Goal: Information Seeking & Learning: Learn about a topic

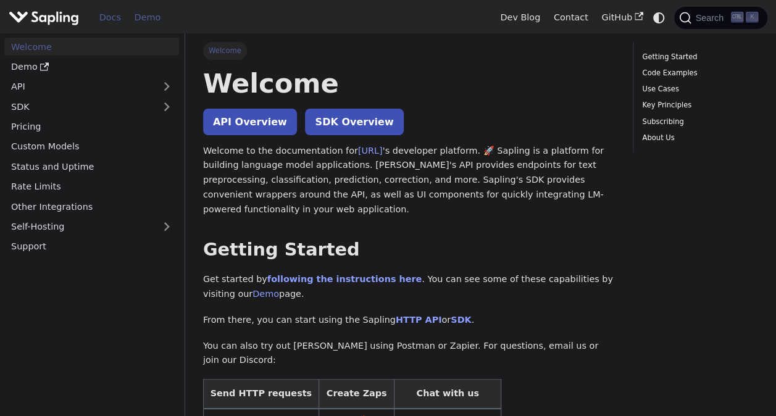
click at [151, 19] on link "Demo" at bounding box center [147, 17] width 39 height 19
click at [30, 20] on img "Main" at bounding box center [44, 18] width 70 height 18
